Goal: Task Accomplishment & Management: Use online tool/utility

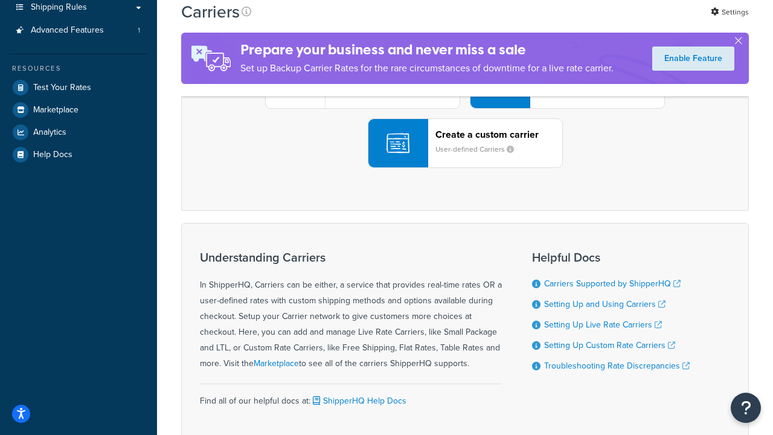
click at [465, 168] on div "UPS® Published daily rates FedEx List rates USPS Online rates See all live rate…" at bounding box center [465, 84] width 542 height 168
click at [465, 158] on div "Create a custom carrier User-defined Carriers" at bounding box center [498, 143] width 127 height 29
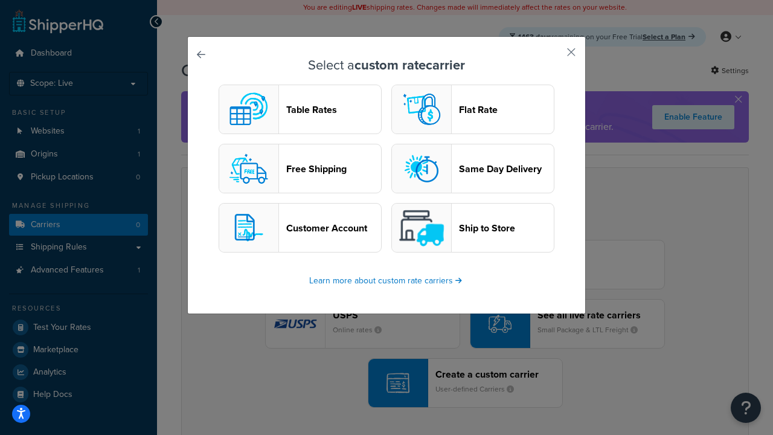
click at [300, 109] on header "Table Rates" at bounding box center [333, 109] width 95 height 11
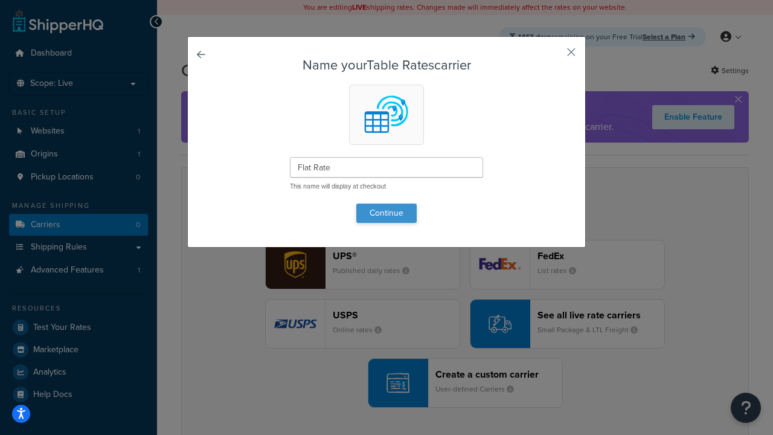
type input "Flat Rate"
click at [386, 213] on button "Continue" at bounding box center [386, 212] width 60 height 19
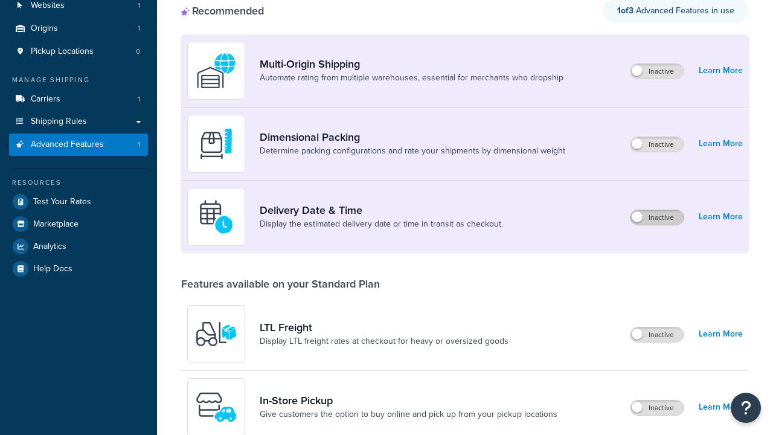
click at [657, 210] on label "Inactive" at bounding box center [656, 217] width 53 height 14
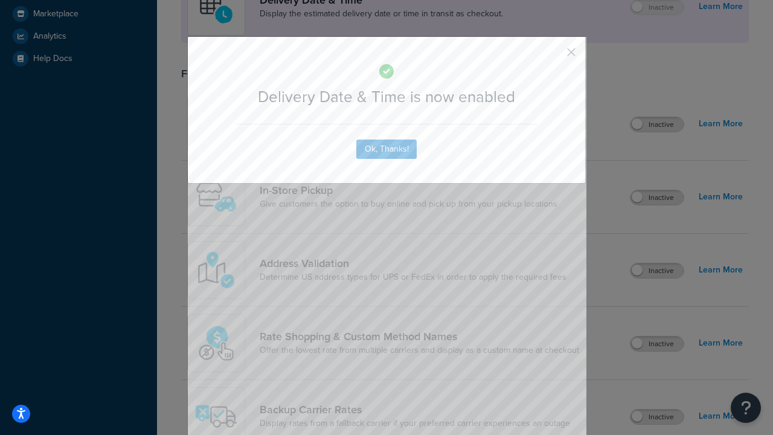
click at [553, 55] on button "button" at bounding box center [553, 56] width 3 height 3
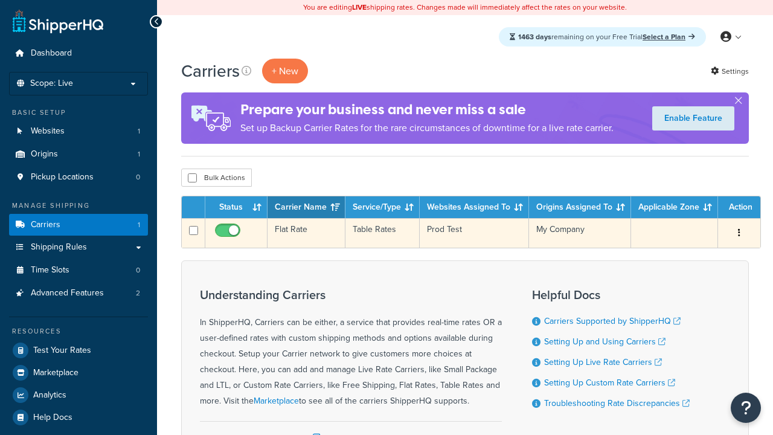
click at [306, 233] on td "Flat Rate" at bounding box center [307, 233] width 78 height 30
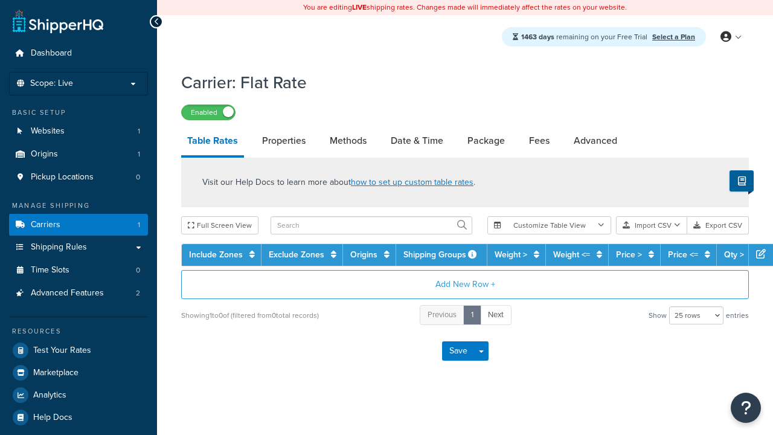
select select "25"
click at [417, 141] on link "Date & Time" at bounding box center [417, 140] width 65 height 29
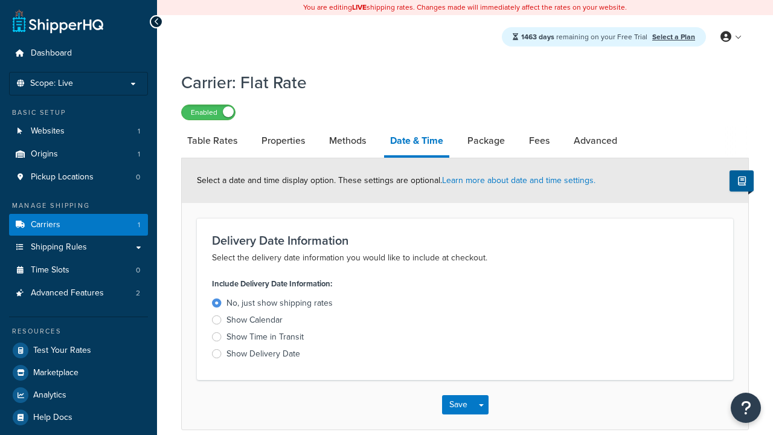
click at [263, 356] on div "Show Delivery Date" at bounding box center [263, 354] width 74 height 12
click at [0, 0] on input "Show Delivery Date" at bounding box center [0, 0] width 0 height 0
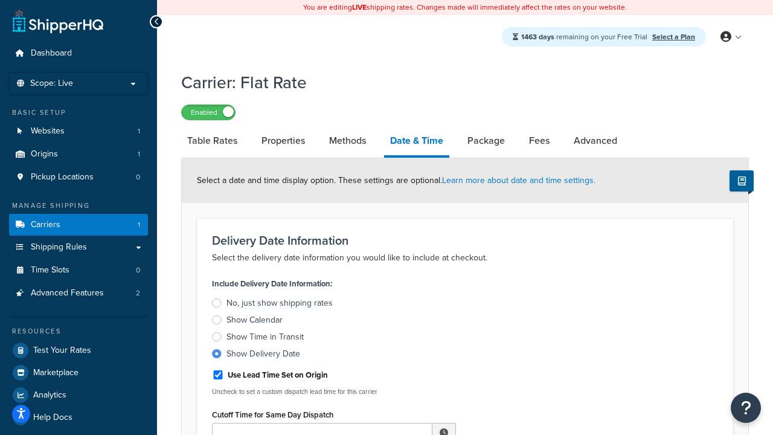
click at [263, 356] on div "Show Delivery Date" at bounding box center [263, 354] width 74 height 12
click at [0, 0] on input "Show Delivery Date" at bounding box center [0, 0] width 0 height 0
type input "11:00 AM"
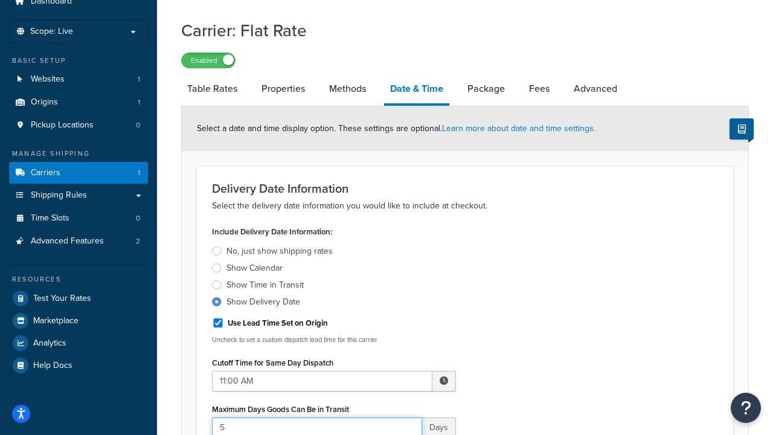
type input "5"
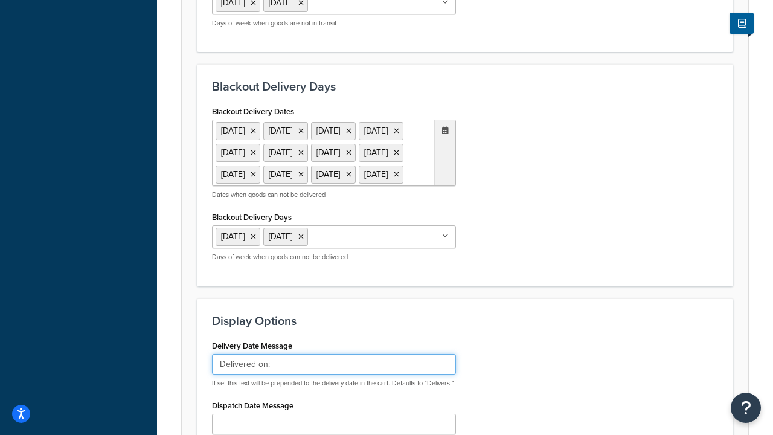
type input "Delivered on:"
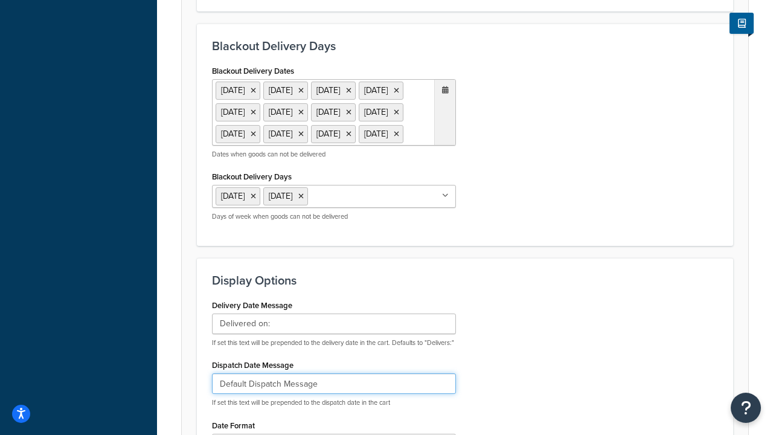
type input "Default Dispatch Message"
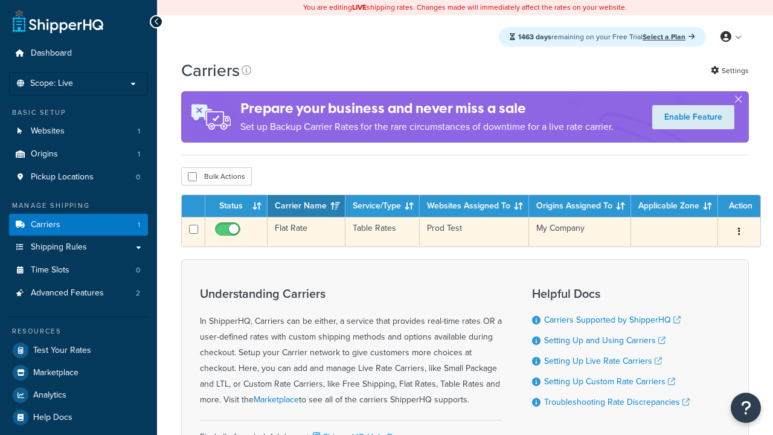
click at [306, 232] on td "Flat Rate" at bounding box center [307, 232] width 78 height 30
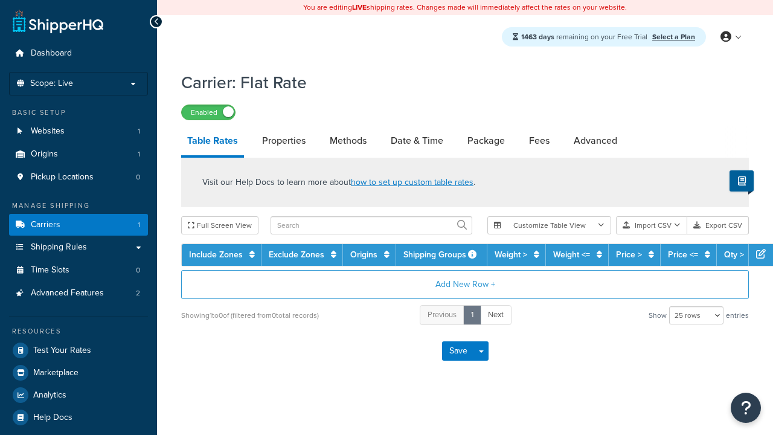
select select "25"
click at [417, 141] on link "Date & Time" at bounding box center [417, 140] width 65 height 29
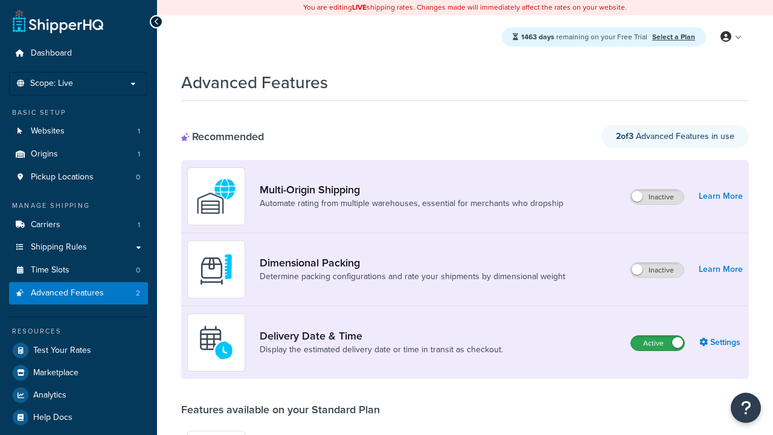
click at [658, 343] on label "Active" at bounding box center [657, 343] width 53 height 14
